Goal: Transaction & Acquisition: Purchase product/service

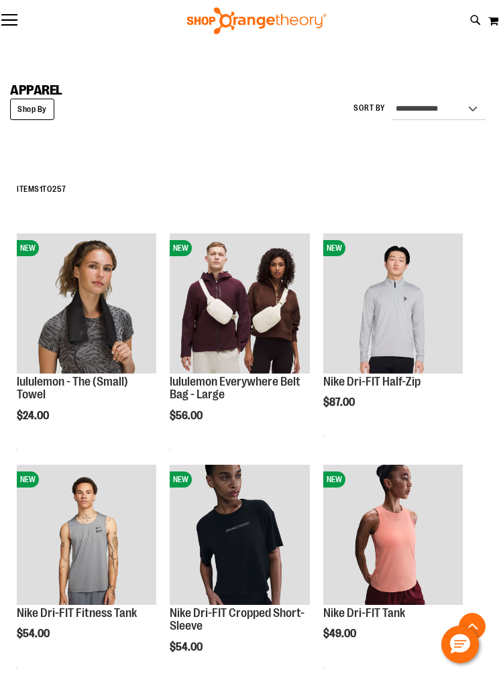
scroll to position [5505, 0]
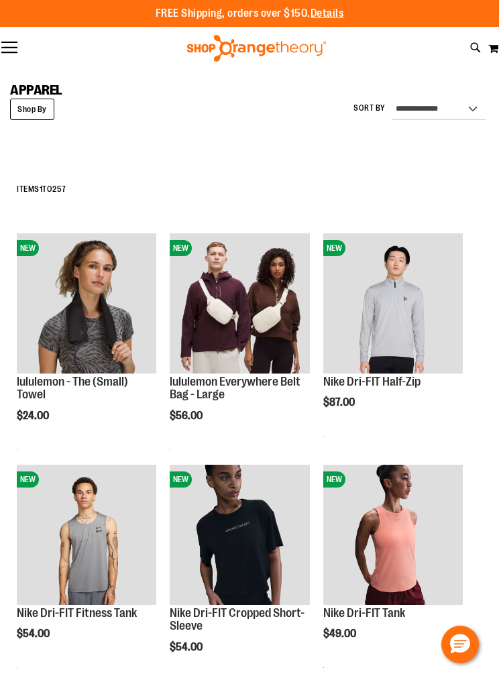
click at [474, 42] on icon at bounding box center [475, 47] width 11 height 15
click at [407, 127] on input "Search" at bounding box center [249, 123] width 464 height 44
type input "****"
